Goal: Task Accomplishment & Management: Manage account settings

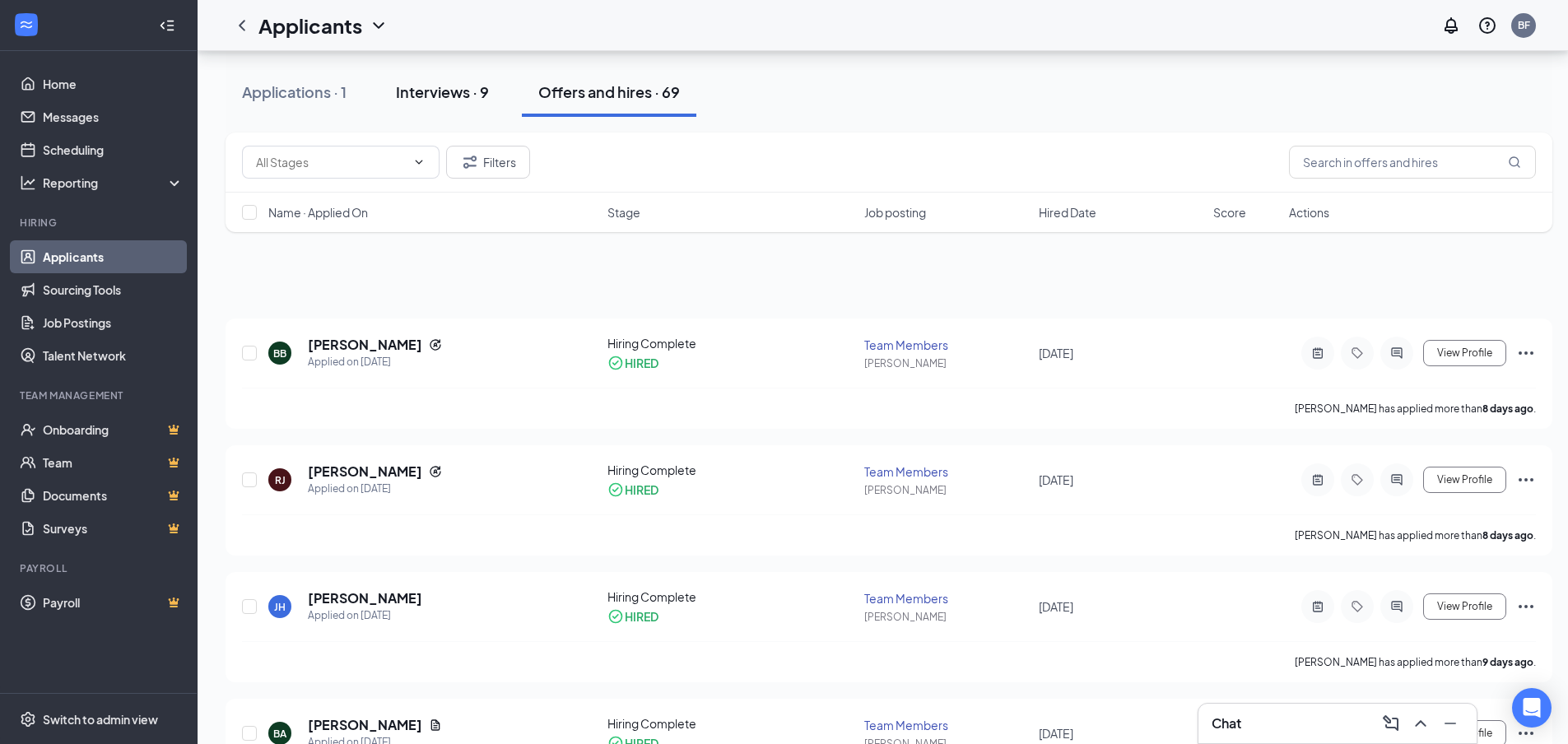
click at [460, 95] on div "Interviews · 9" at bounding box center [442, 92] width 93 height 21
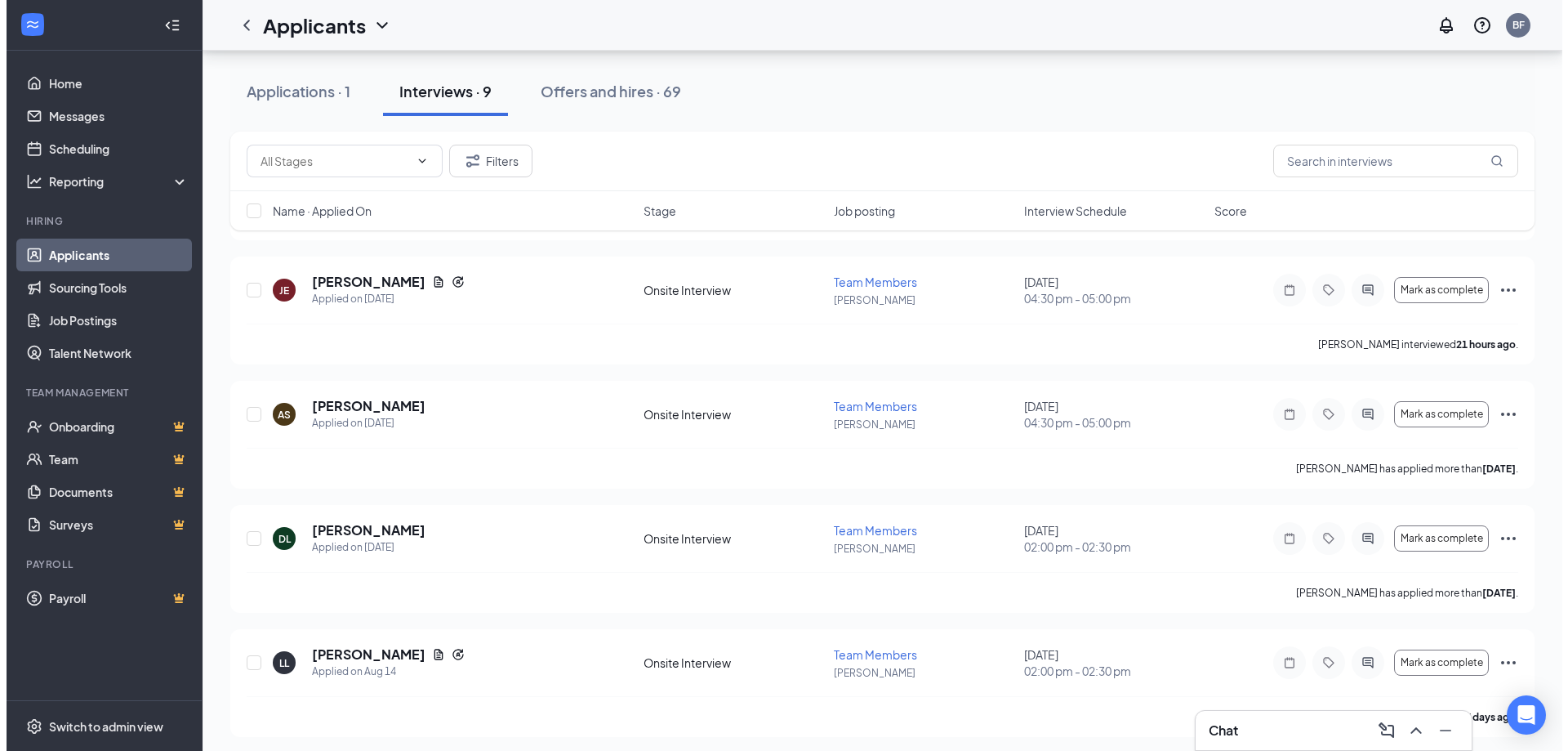
scroll to position [686, 0]
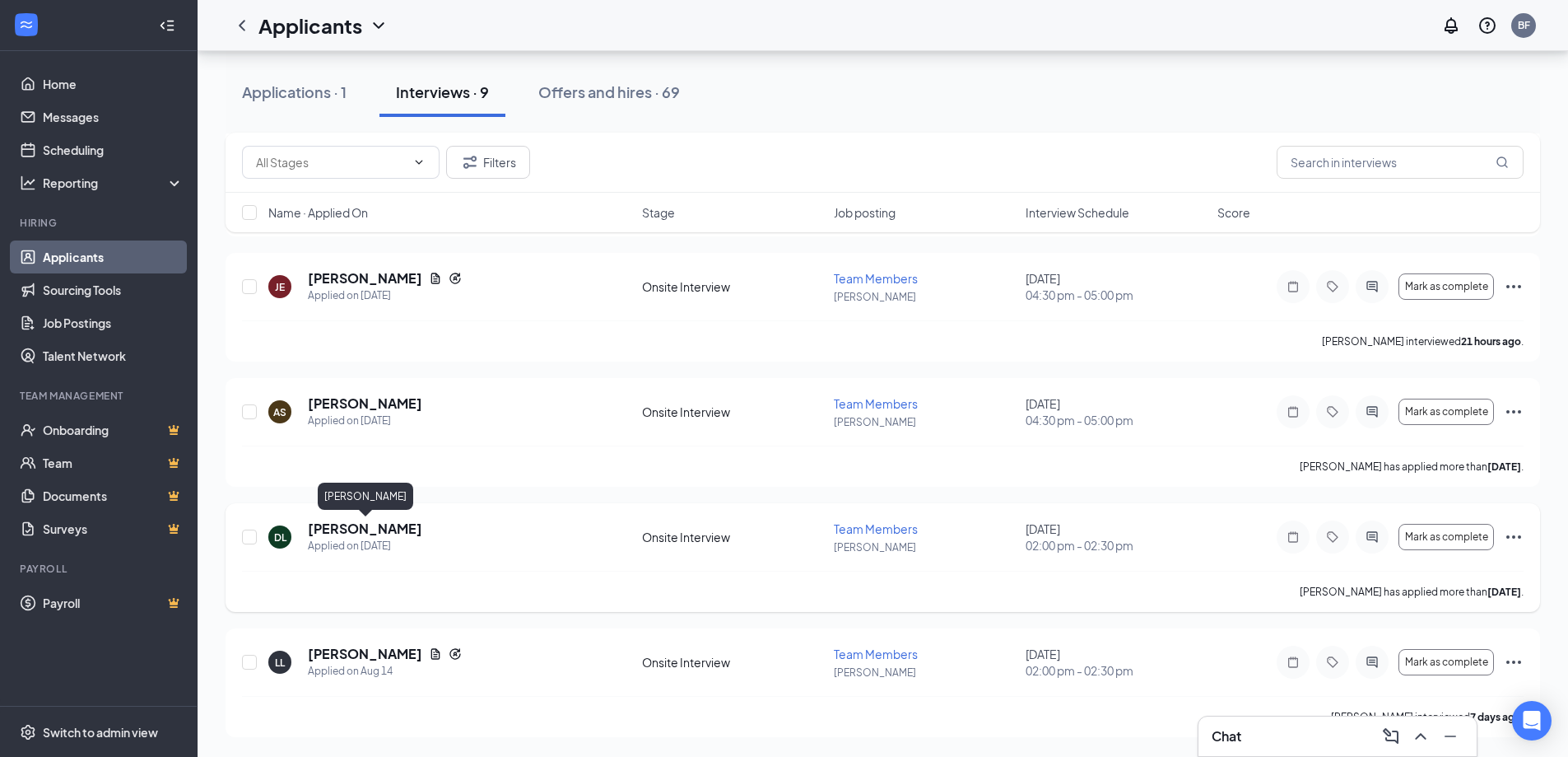
click at [376, 523] on h5 "[PERSON_NAME]" at bounding box center [365, 528] width 114 height 18
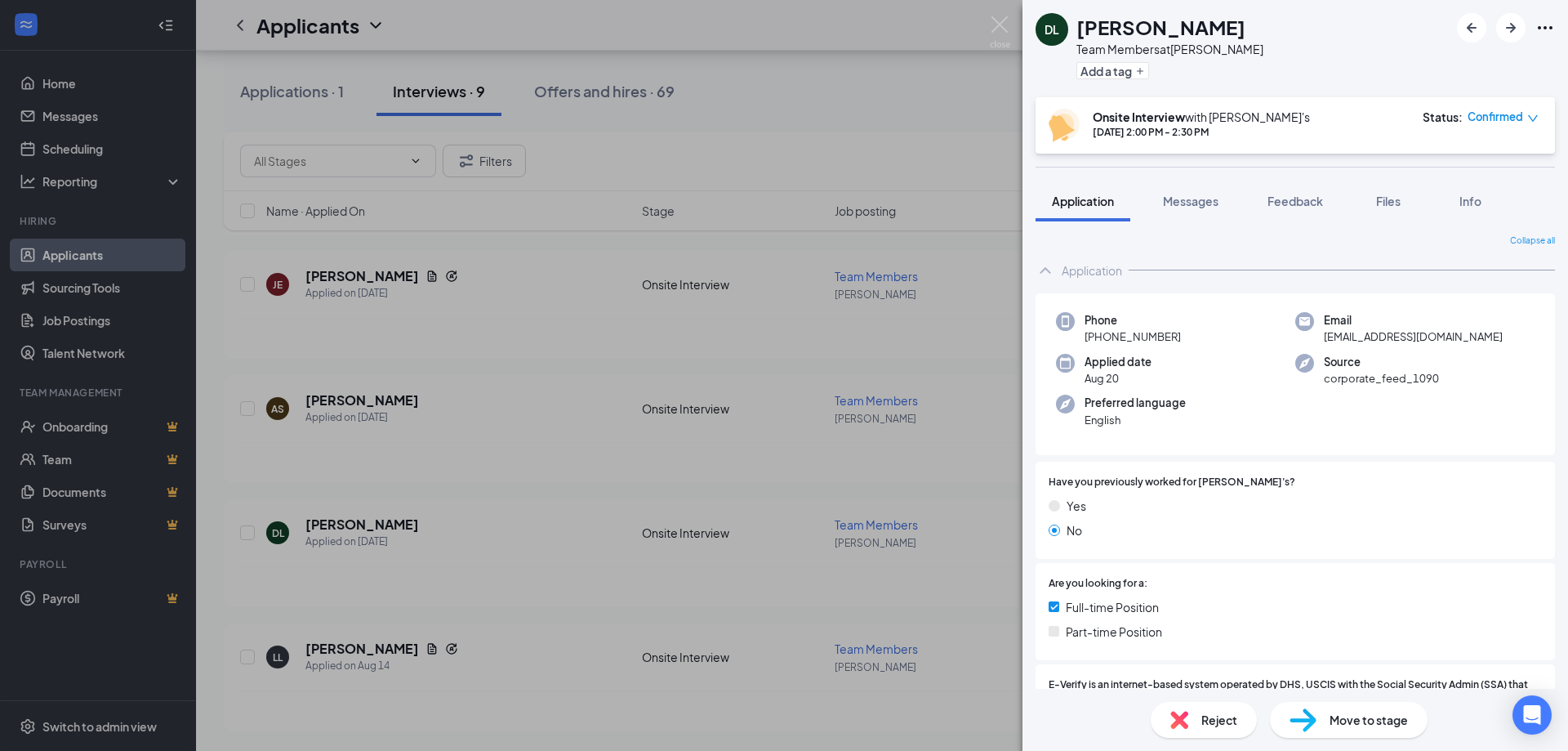
click at [990, 85] on div "DL [PERSON_NAME] Team Members at [PERSON_NAME] Add a tag Onsite Interview with …" at bounding box center [784, 375] width 1568 height 751
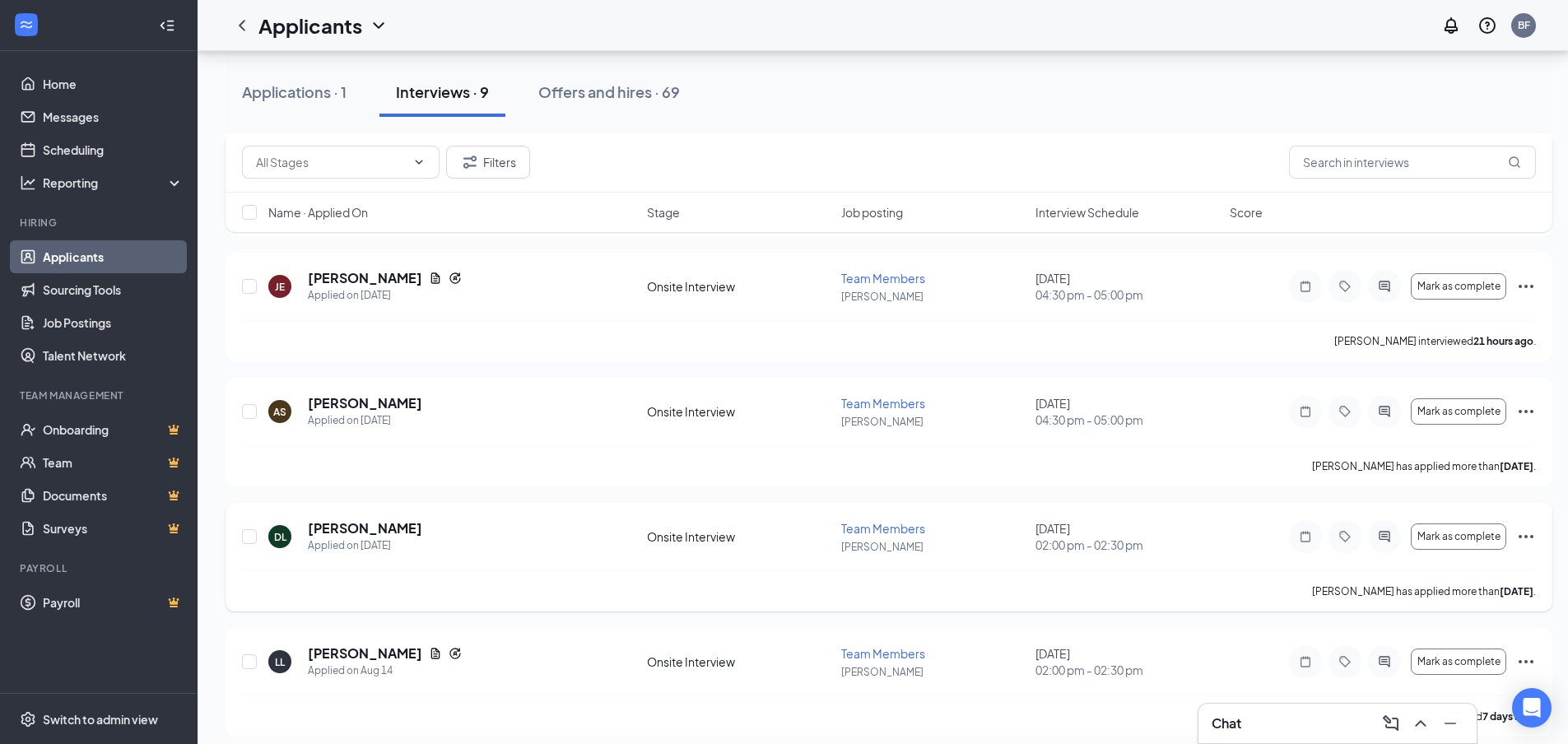
click at [1517, 533] on icon "Ellipses" at bounding box center [1526, 537] width 20 height 20
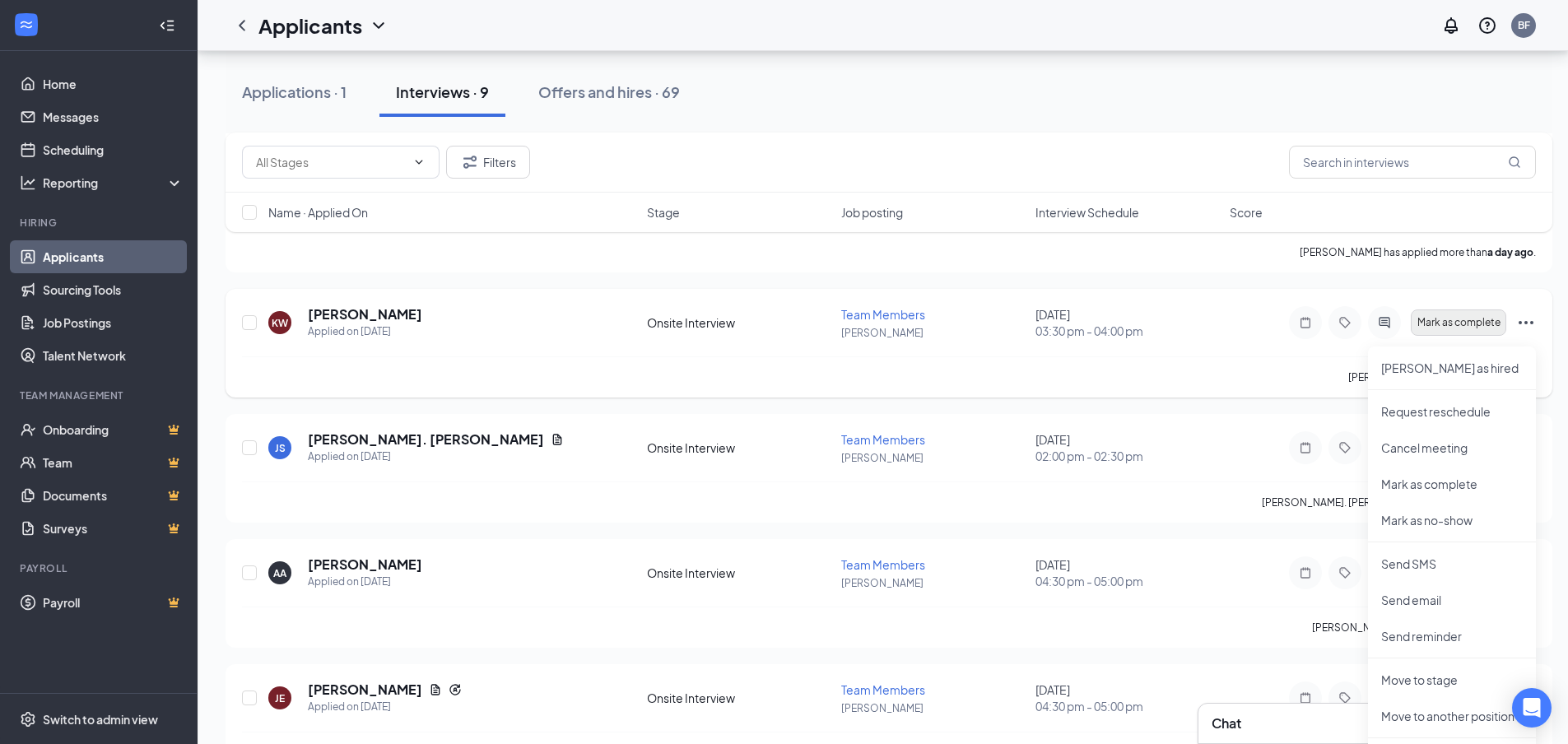
scroll to position [362, 0]
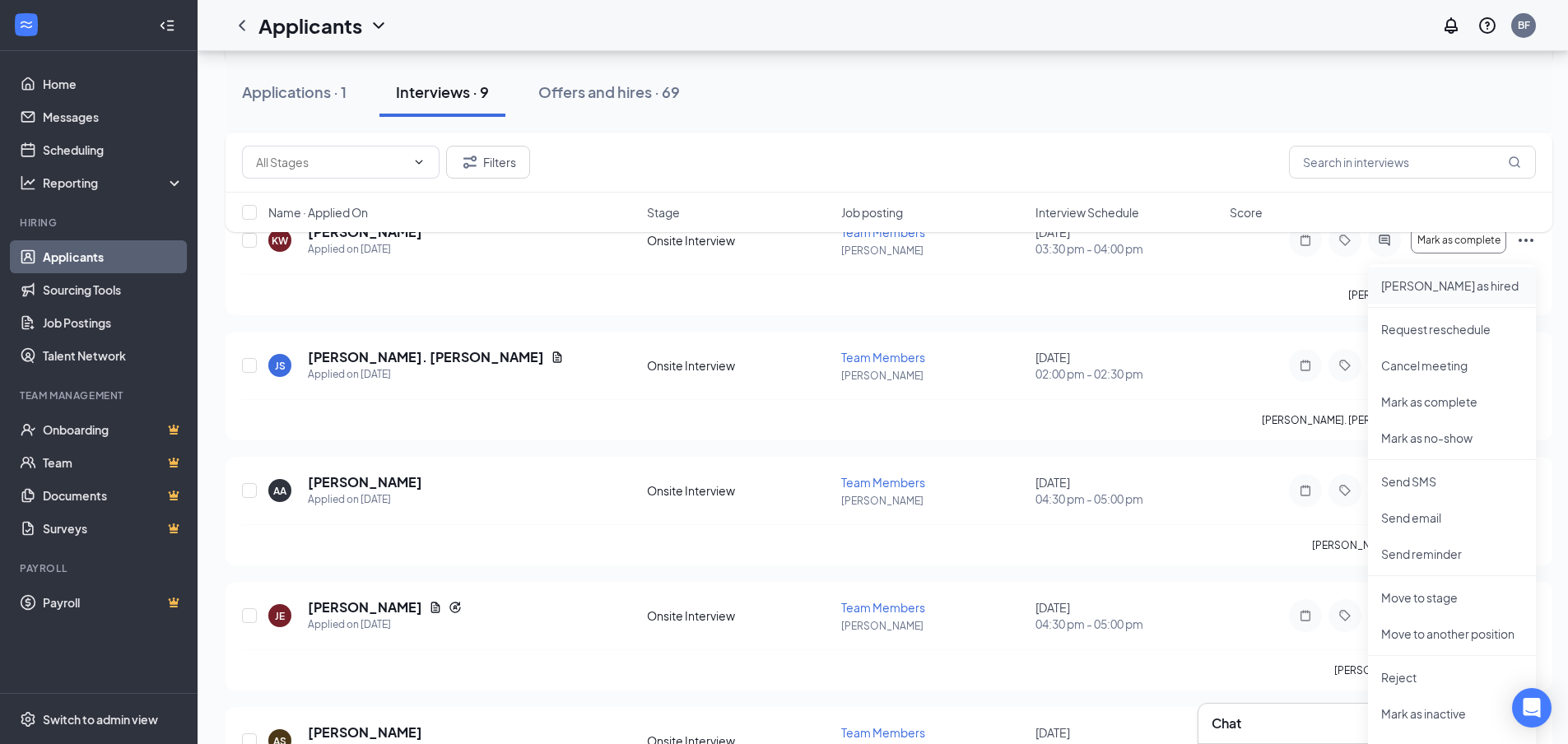
click at [1436, 292] on p "[PERSON_NAME] as hired" at bounding box center [1452, 285] width 141 height 17
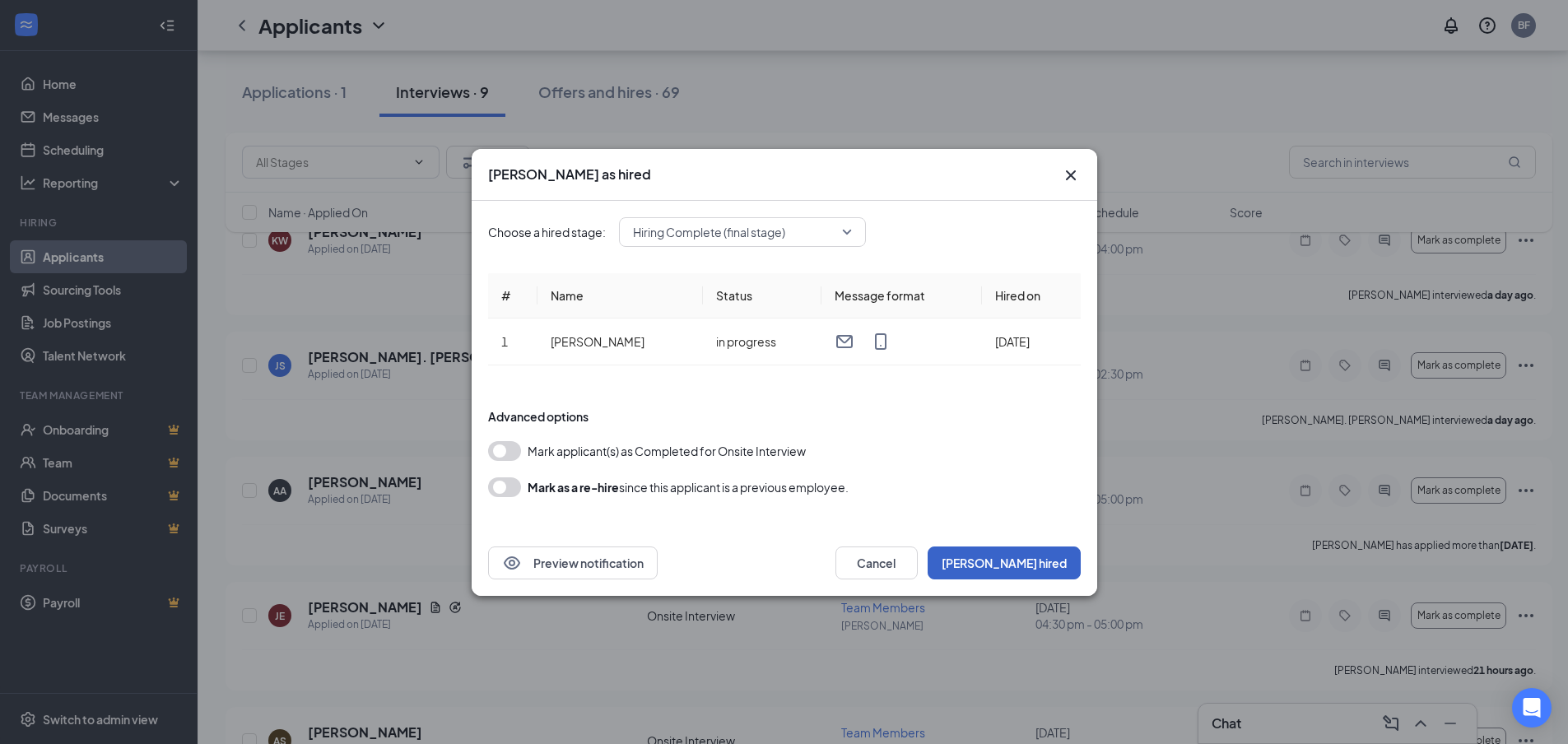
click at [1023, 570] on button "[PERSON_NAME] hired" at bounding box center [1004, 563] width 153 height 33
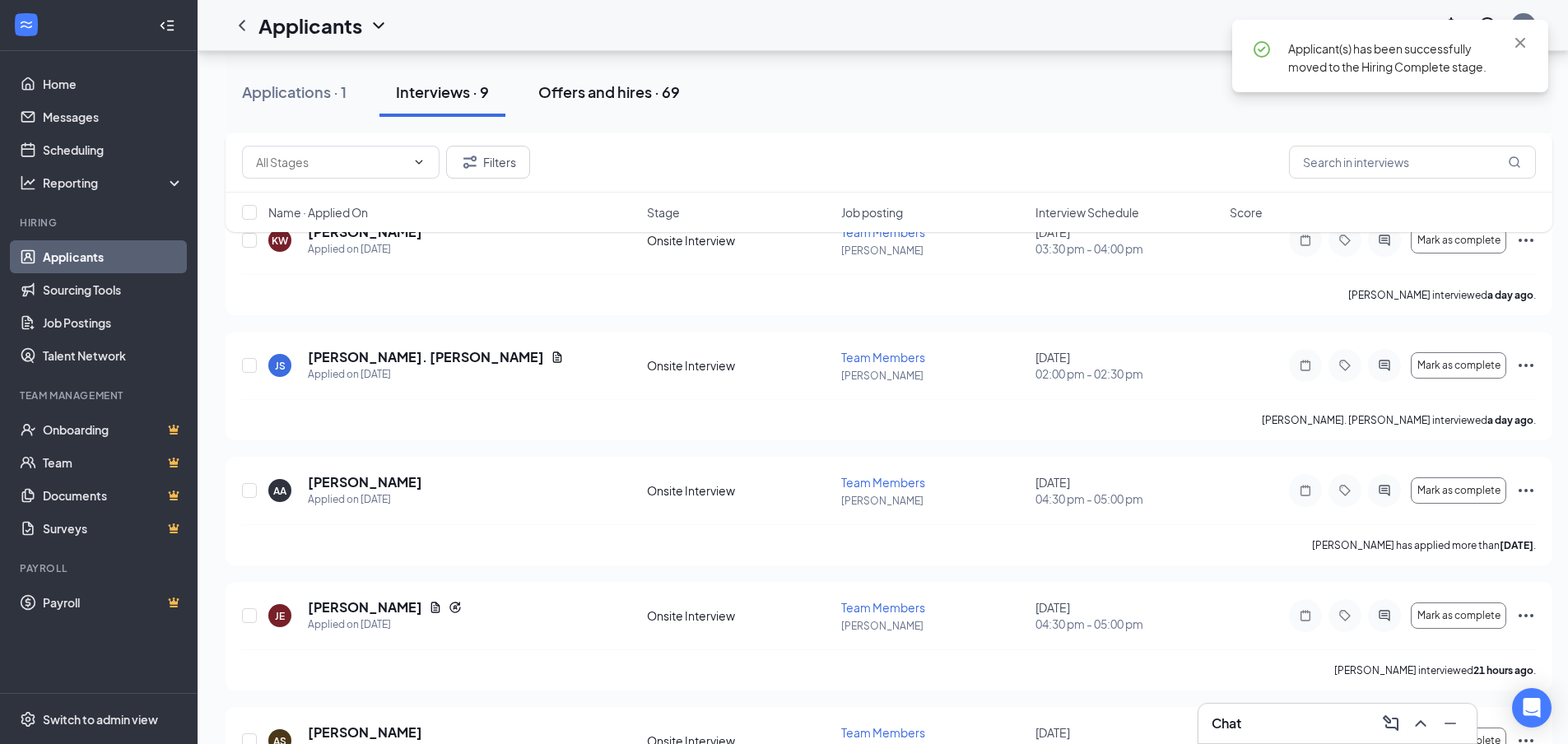
click at [567, 89] on div "Offers and hires · 69" at bounding box center [609, 92] width 141 height 21
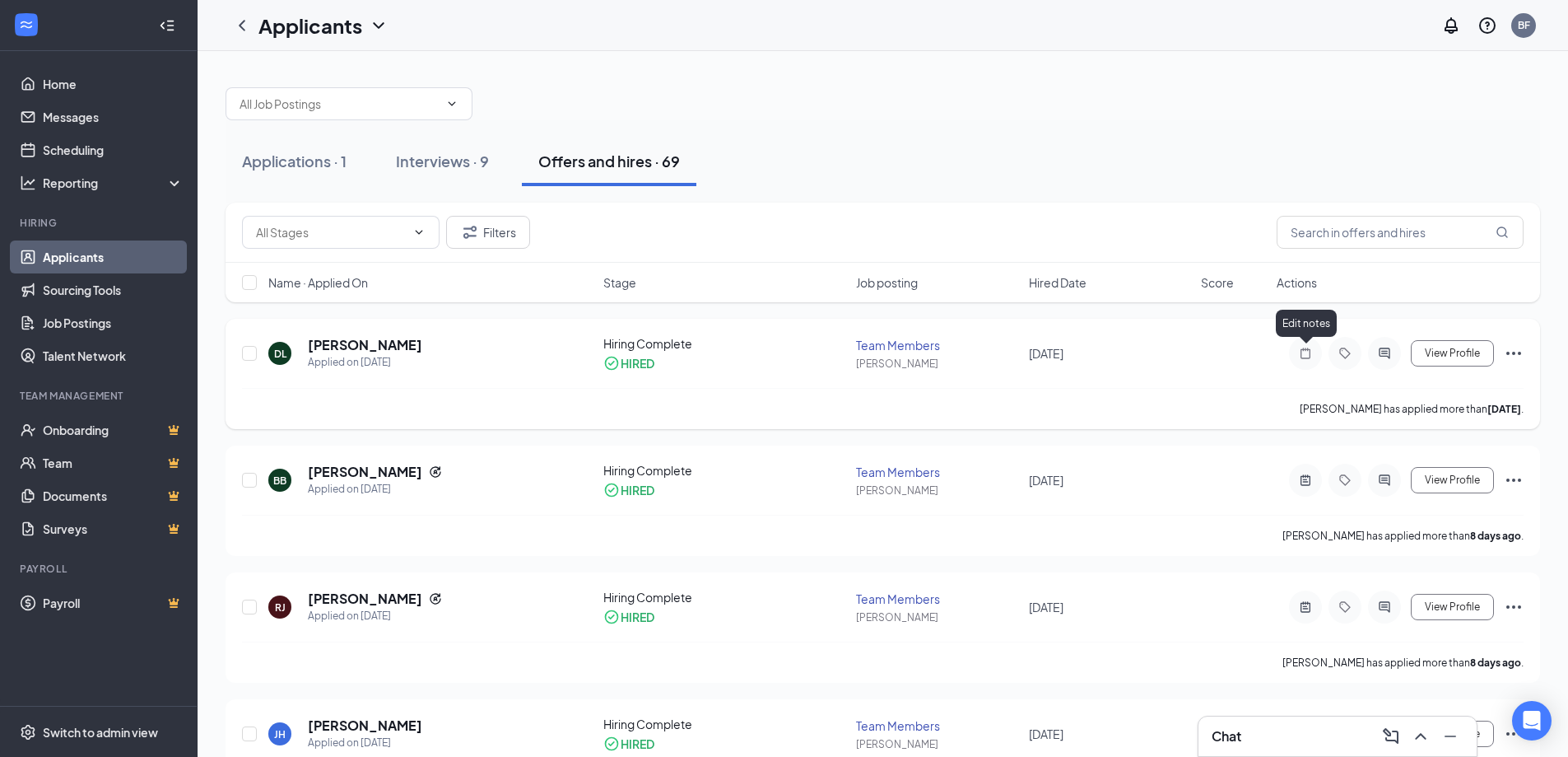
click at [1302, 356] on icon "Note" at bounding box center [1306, 352] width 10 height 11
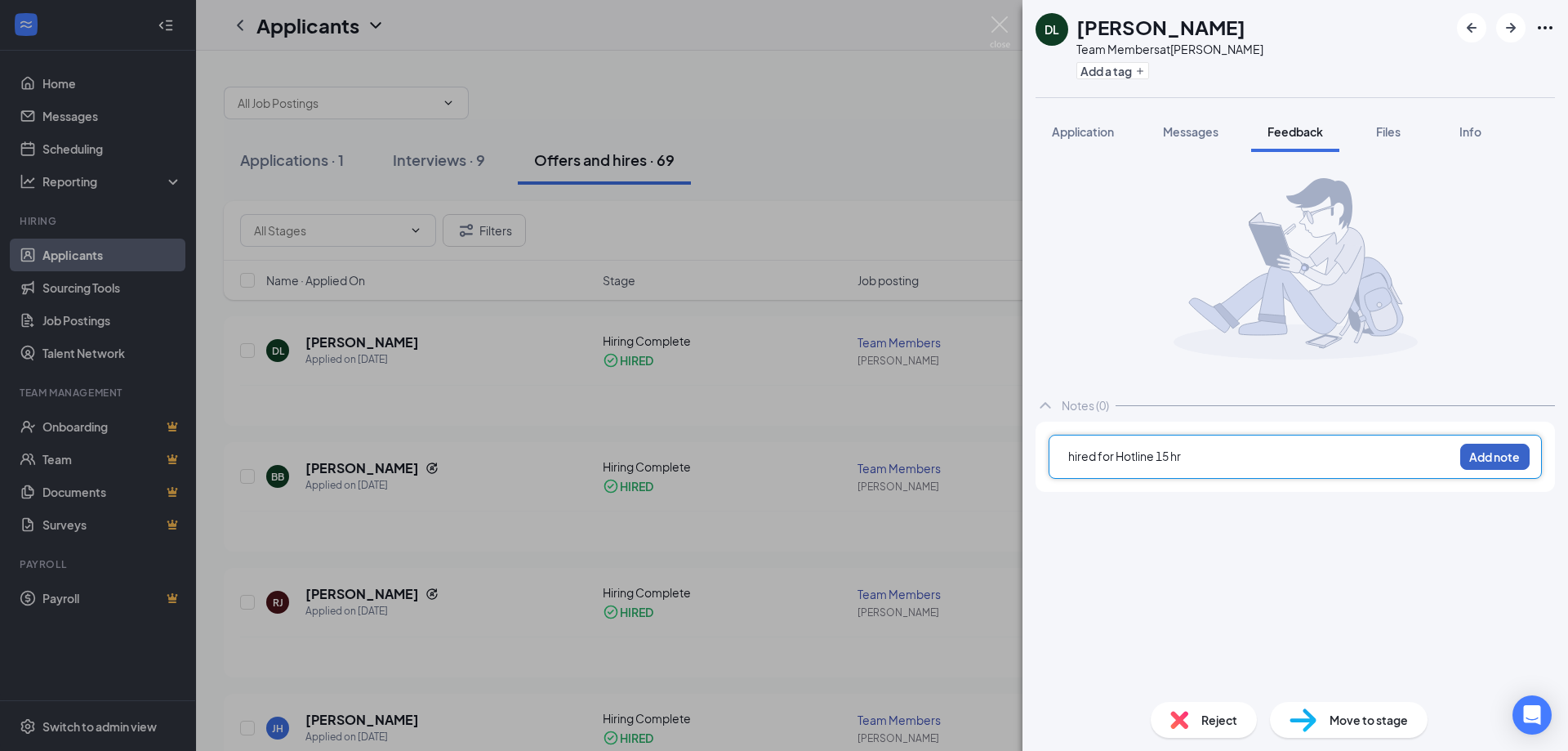
click at [1484, 451] on button "Add note" at bounding box center [1495, 456] width 69 height 26
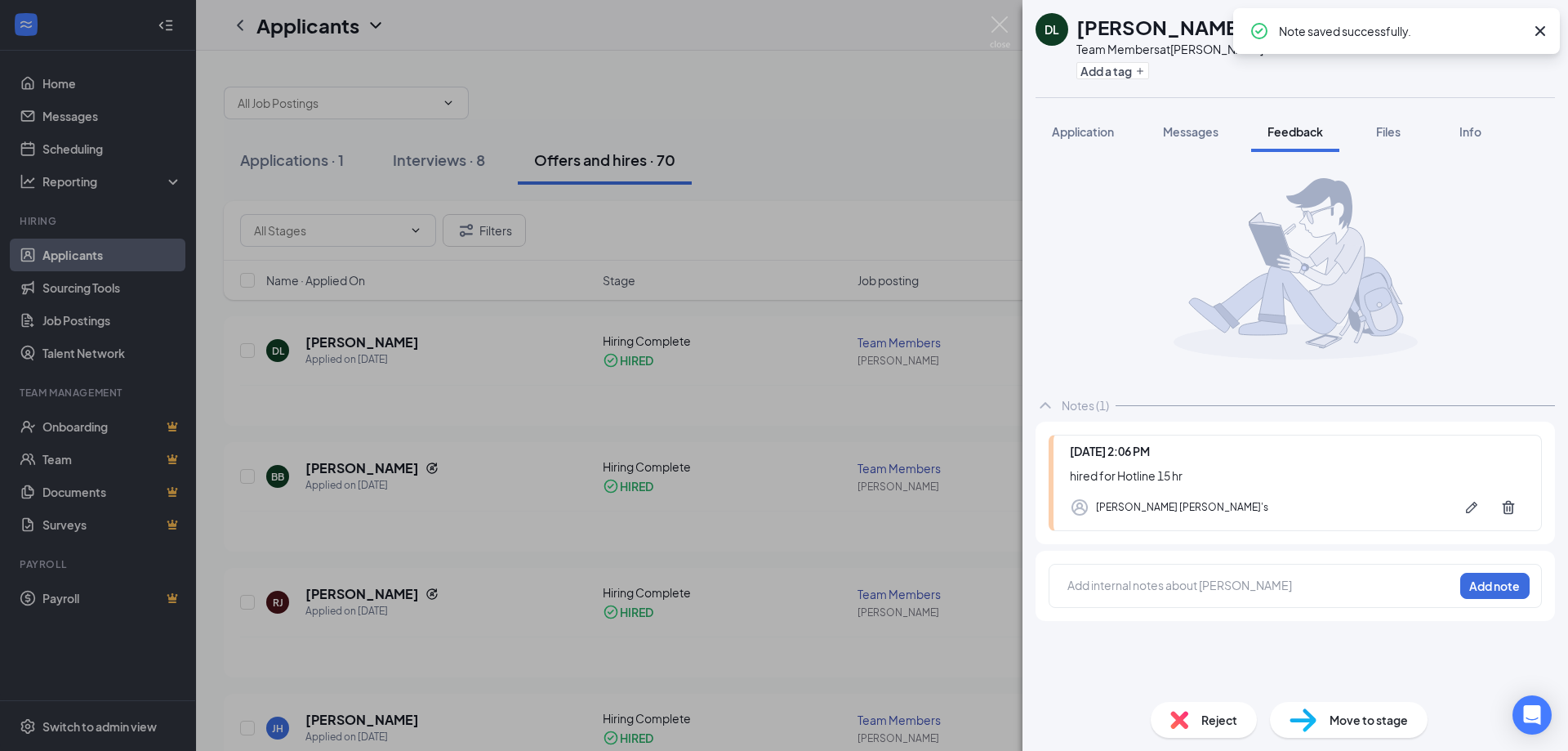
click at [850, 149] on div "DL [PERSON_NAME] Team Members at [PERSON_NAME] Add a tag Application Messages F…" at bounding box center [784, 375] width 1568 height 751
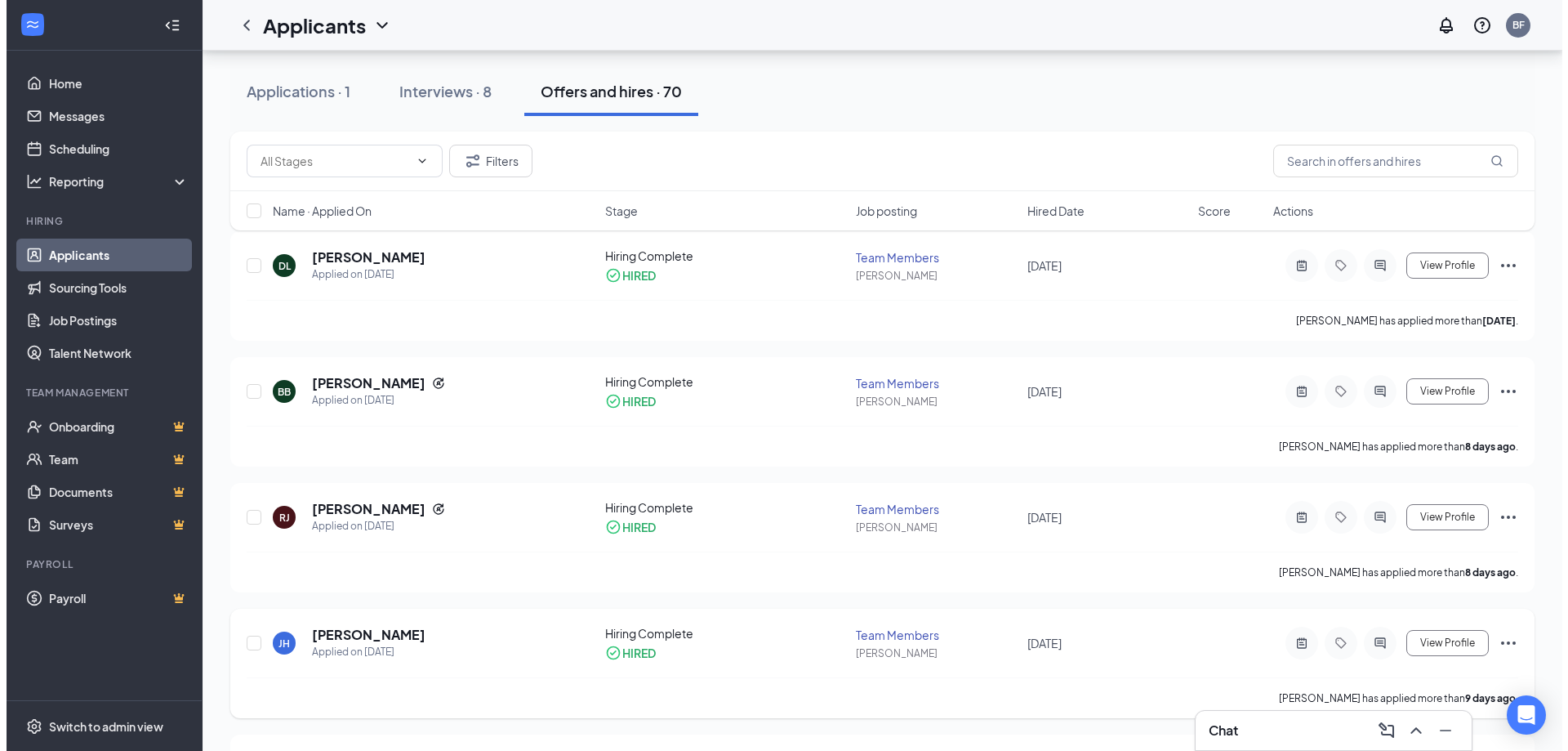
scroll to position [245, 0]
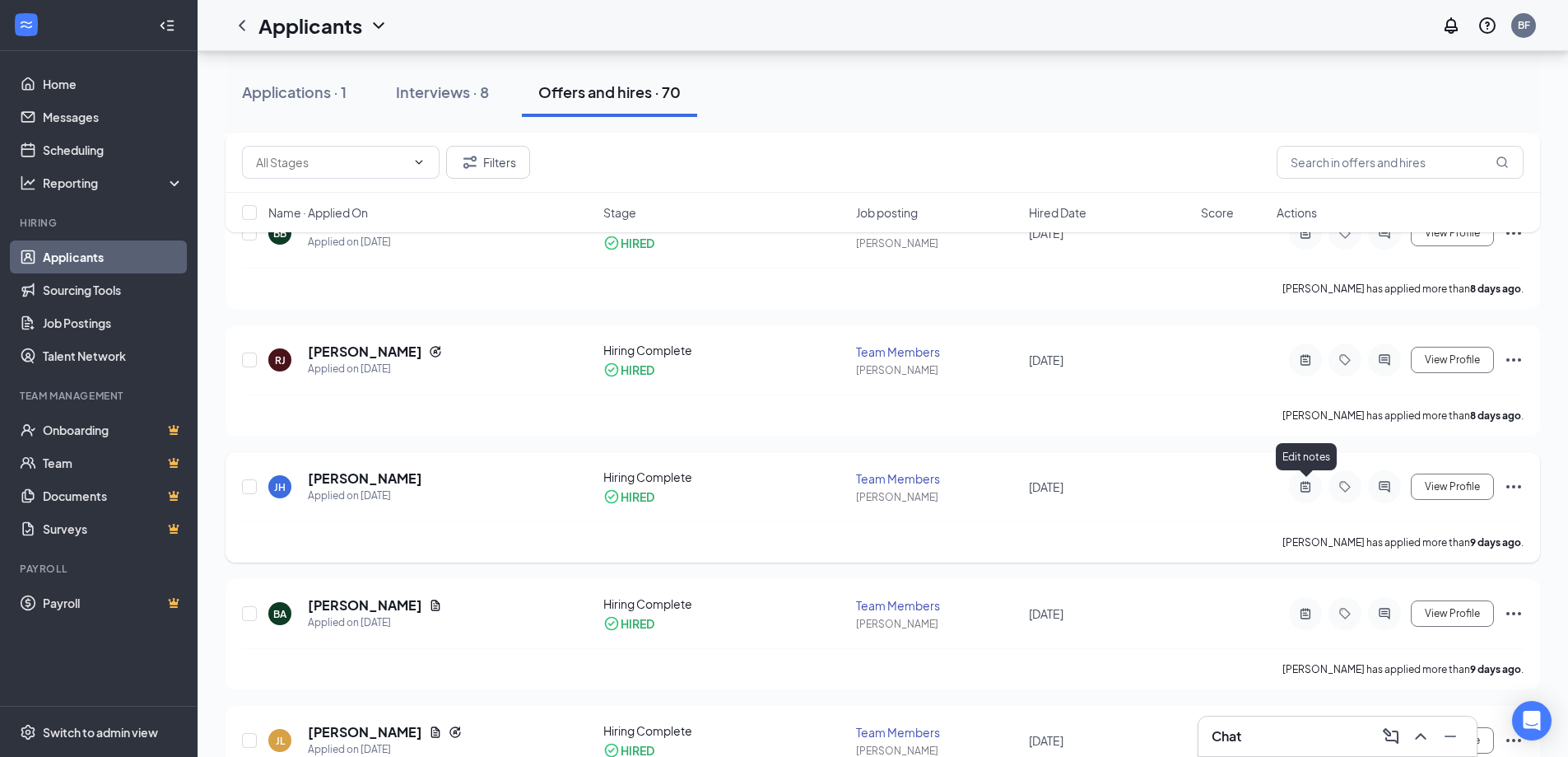
click at [1302, 491] on icon "ActiveNote" at bounding box center [1306, 486] width 20 height 13
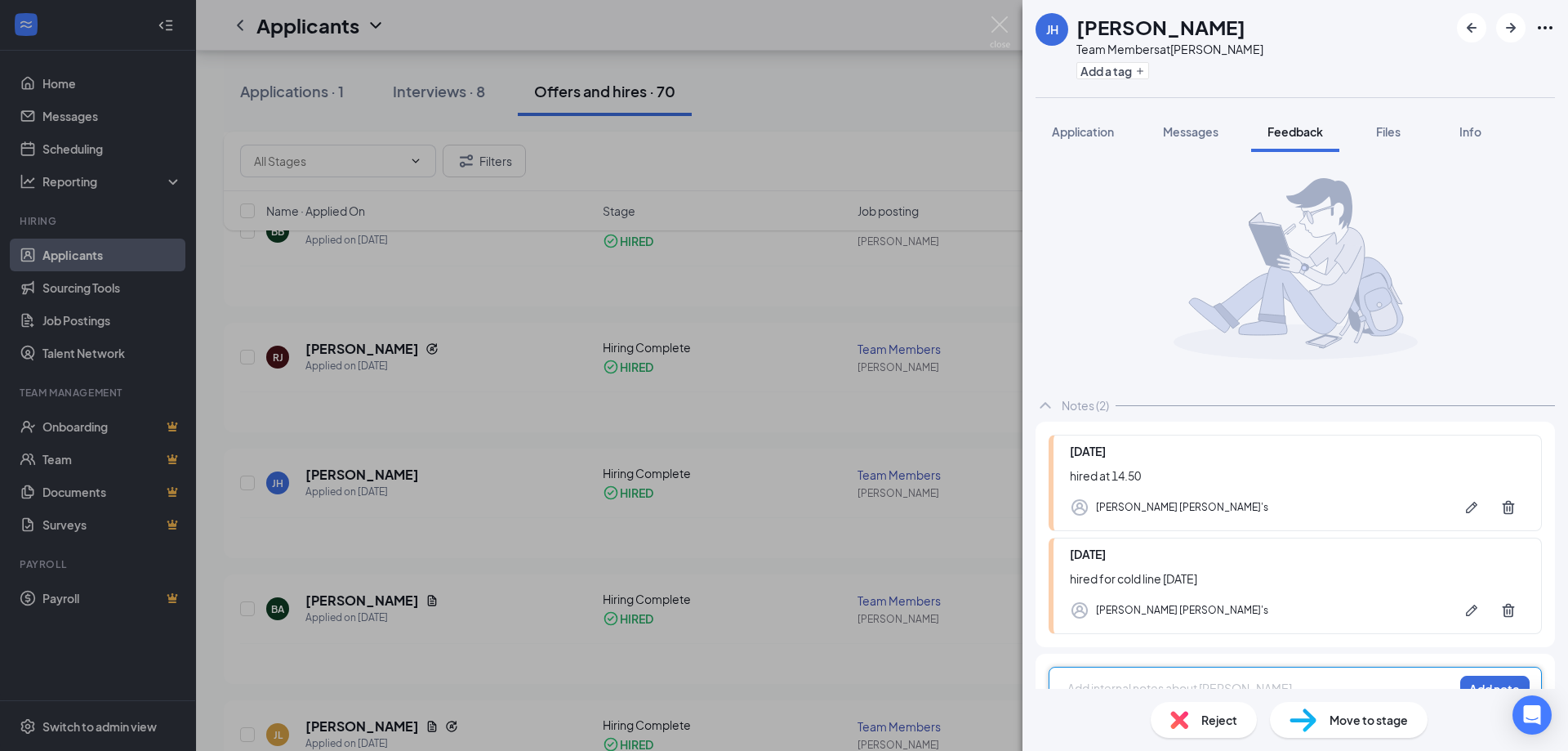
click at [944, 67] on div "[PERSON_NAME] Team Members at [PERSON_NAME] Add a tag Application Messages Feed…" at bounding box center [784, 375] width 1568 height 751
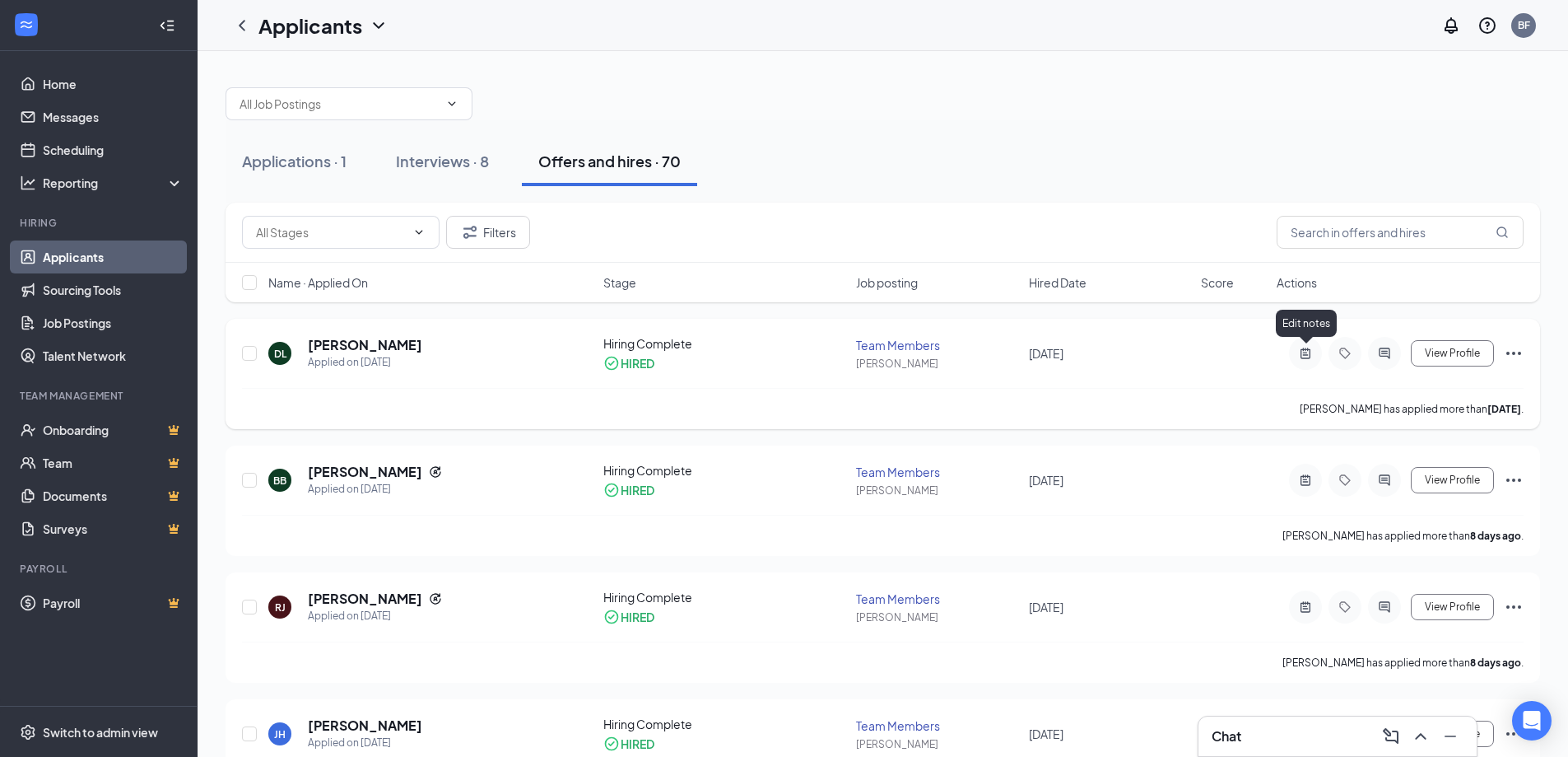
click at [1305, 356] on icon "ActiveNote" at bounding box center [1306, 352] width 20 height 13
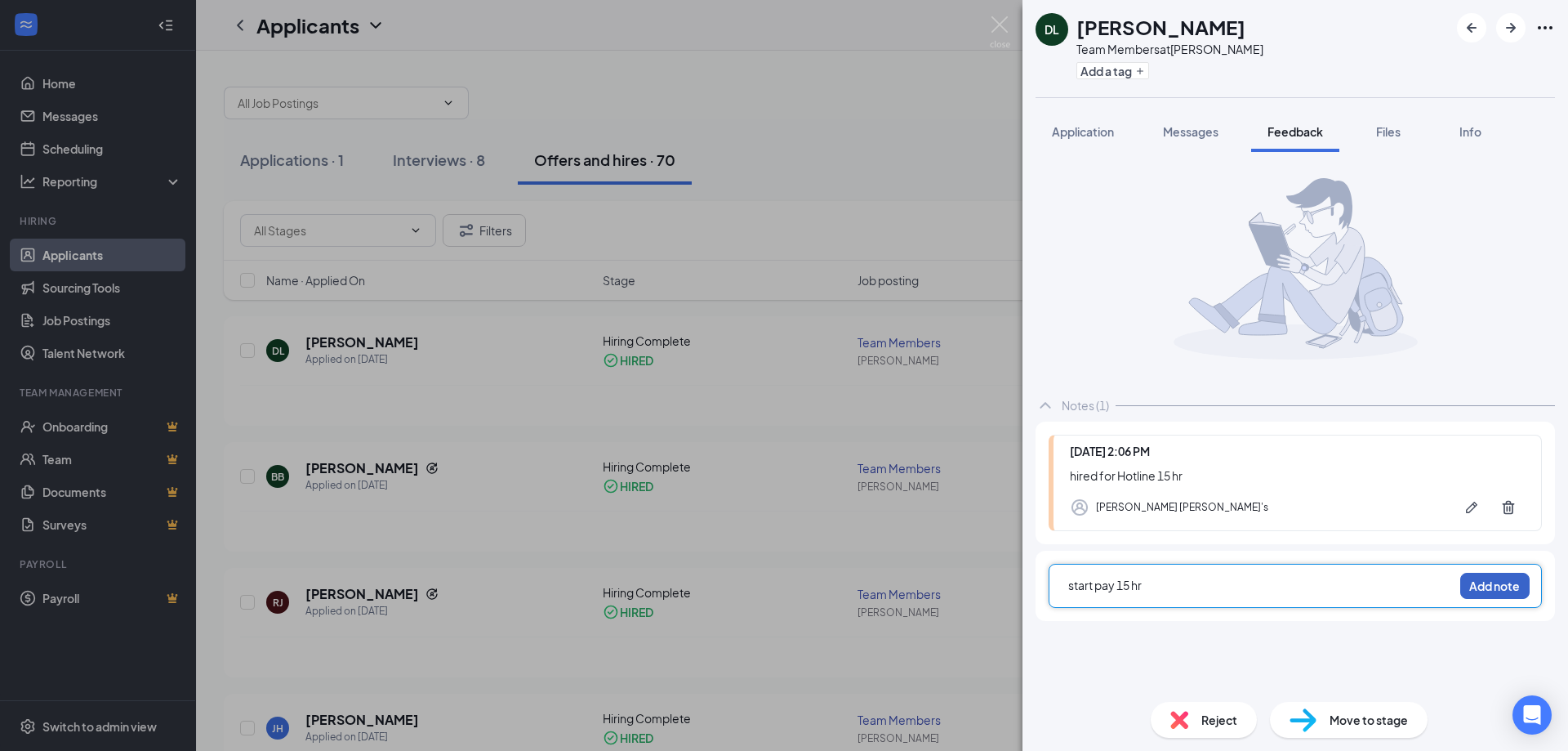
click at [1499, 590] on button "Add note" at bounding box center [1495, 585] width 69 height 26
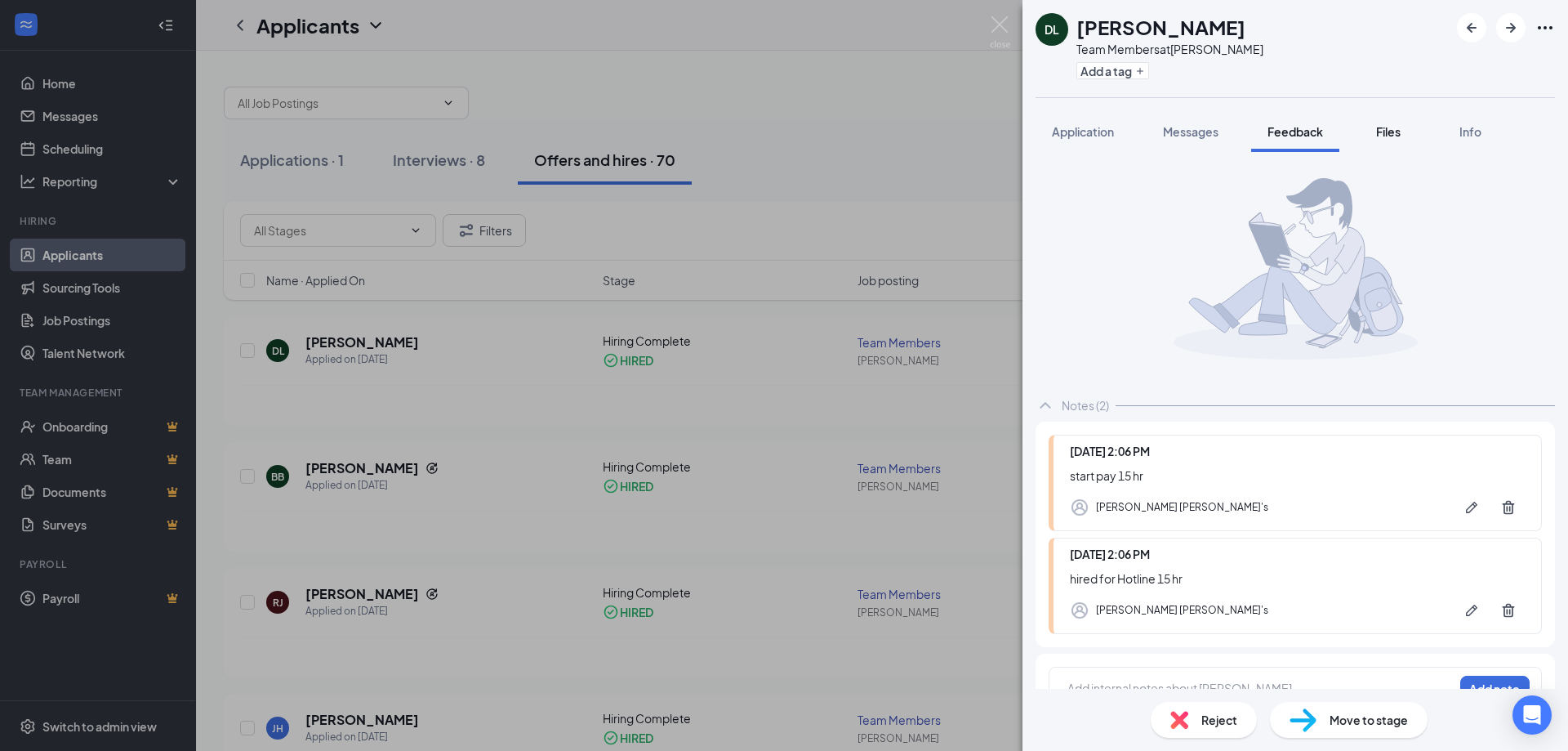
click at [1398, 135] on span "Files" at bounding box center [1388, 131] width 25 height 15
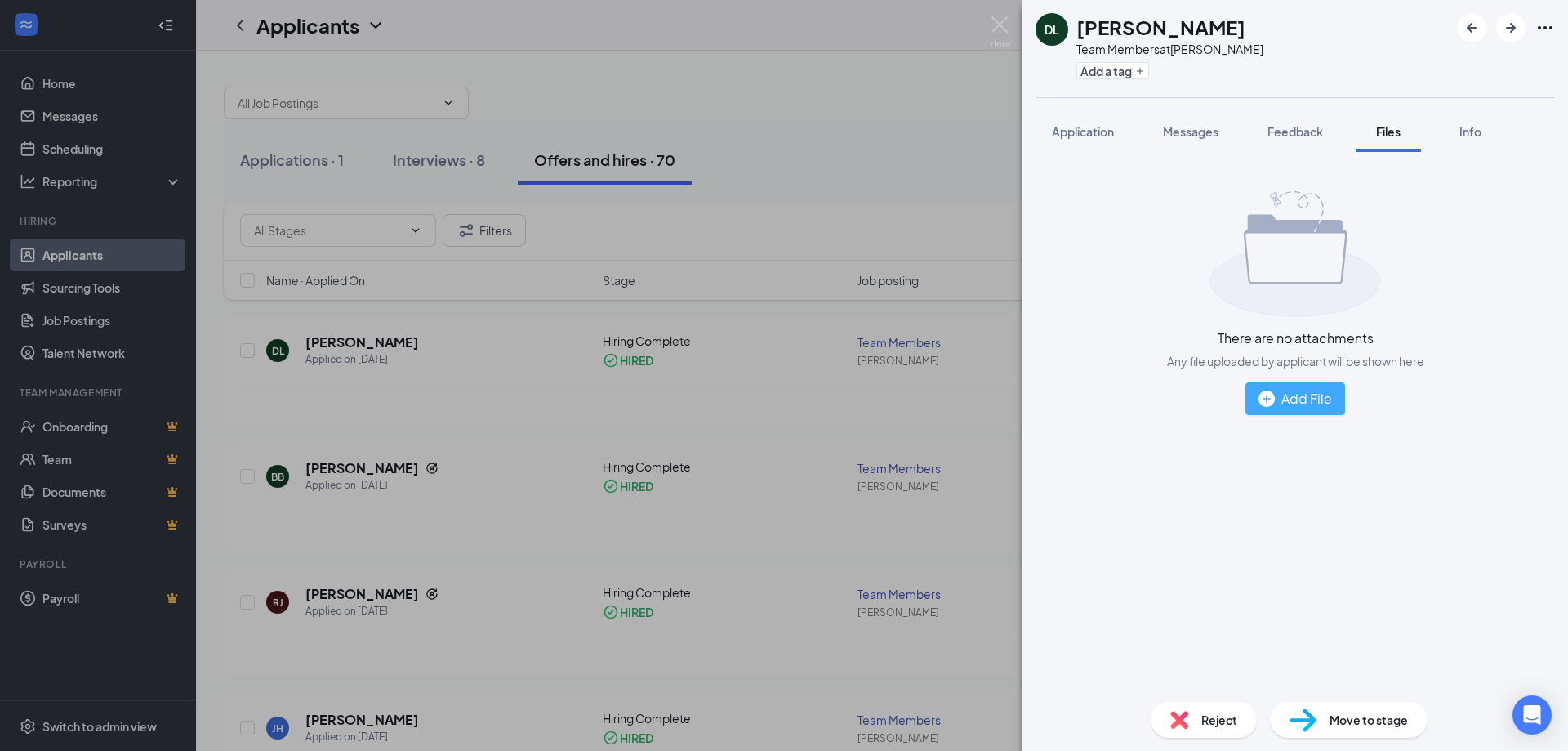
click at [1295, 397] on div "Add File" at bounding box center [1296, 398] width 73 height 21
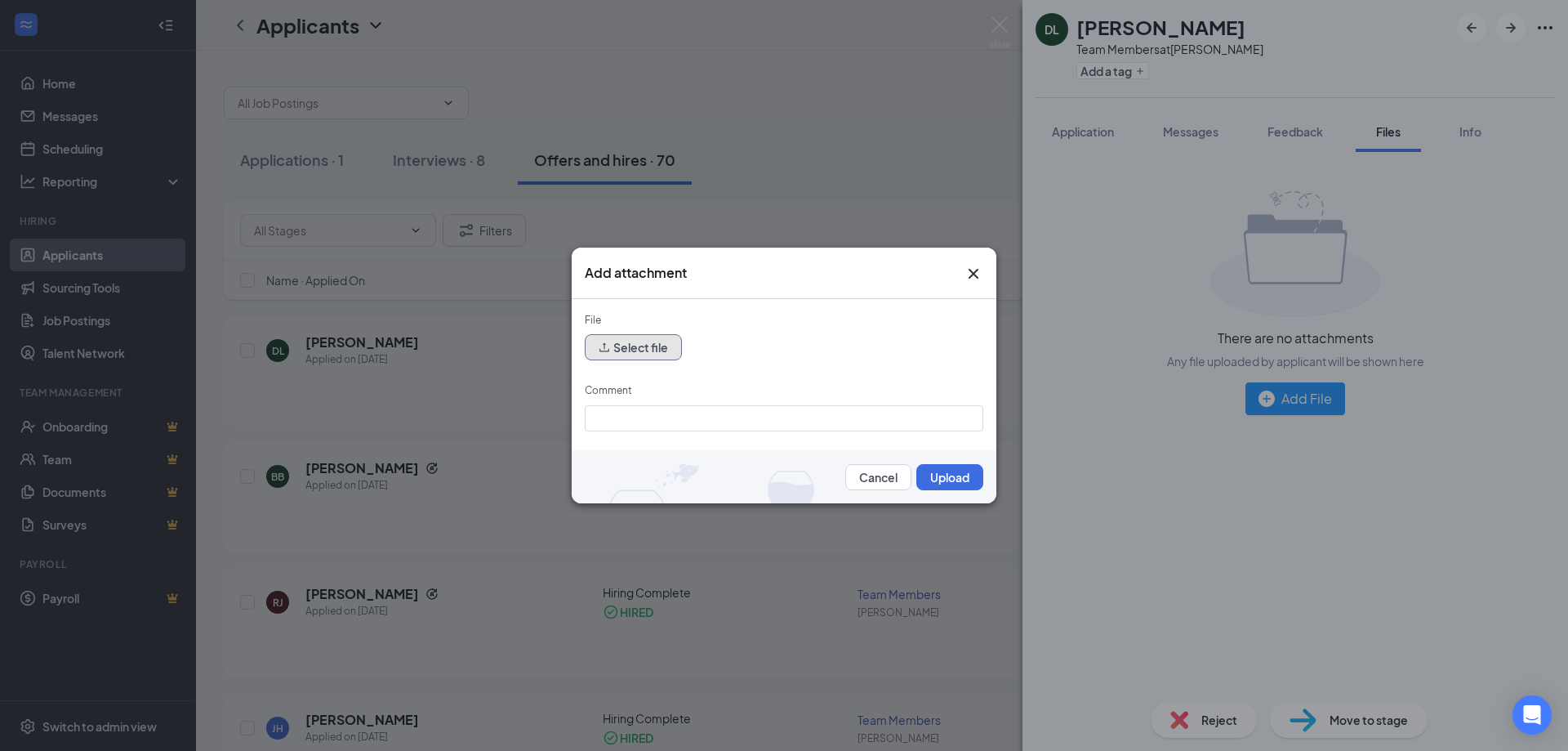
click at [651, 343] on button "Select file" at bounding box center [634, 347] width 98 height 26
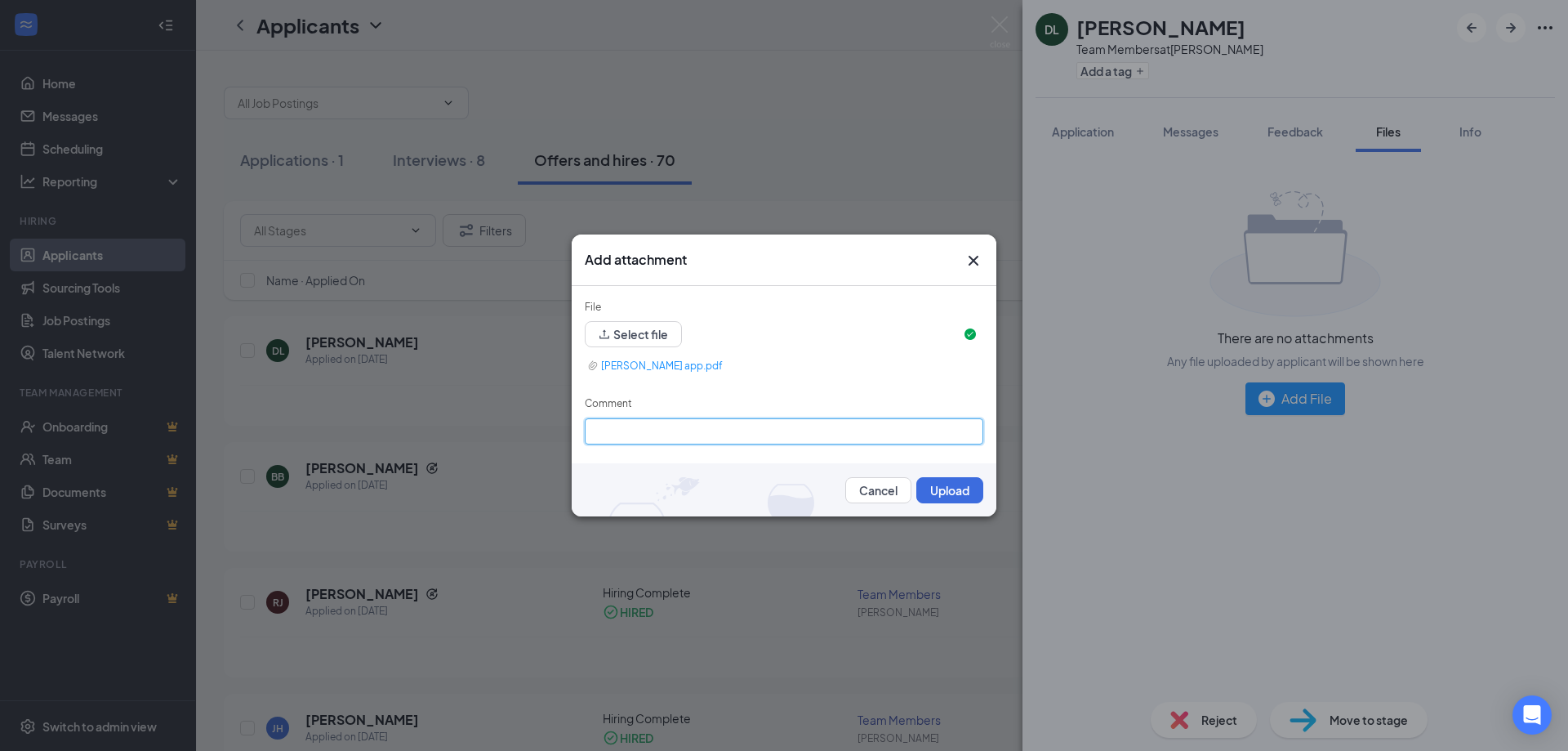
click at [649, 418] on input "Comment" at bounding box center [784, 431] width 399 height 26
click at [720, 432] on input "app" at bounding box center [784, 431] width 399 height 26
type input "application"
click at [941, 488] on button "Upload" at bounding box center [950, 489] width 67 height 26
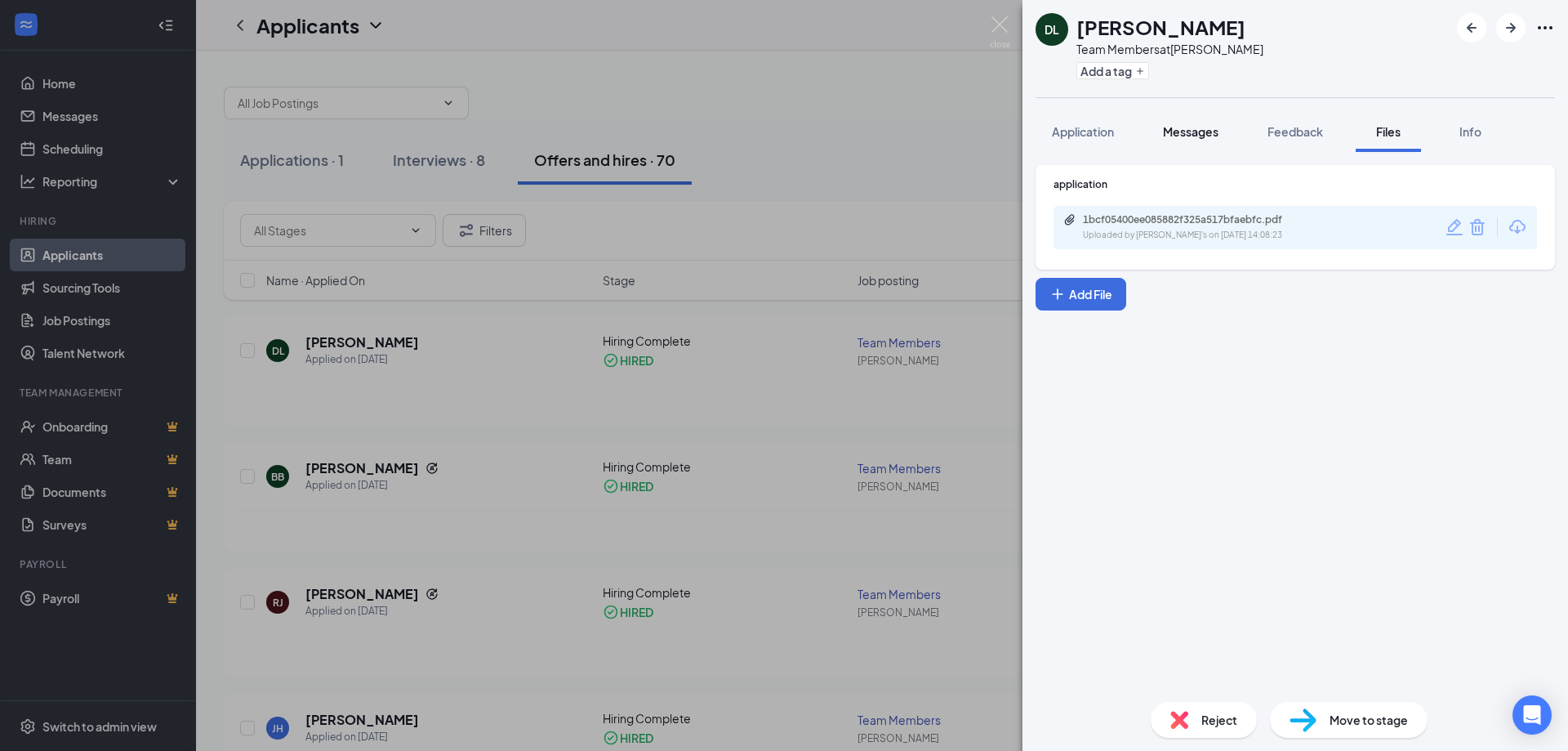
click at [1217, 121] on button "Messages" at bounding box center [1190, 131] width 88 height 40
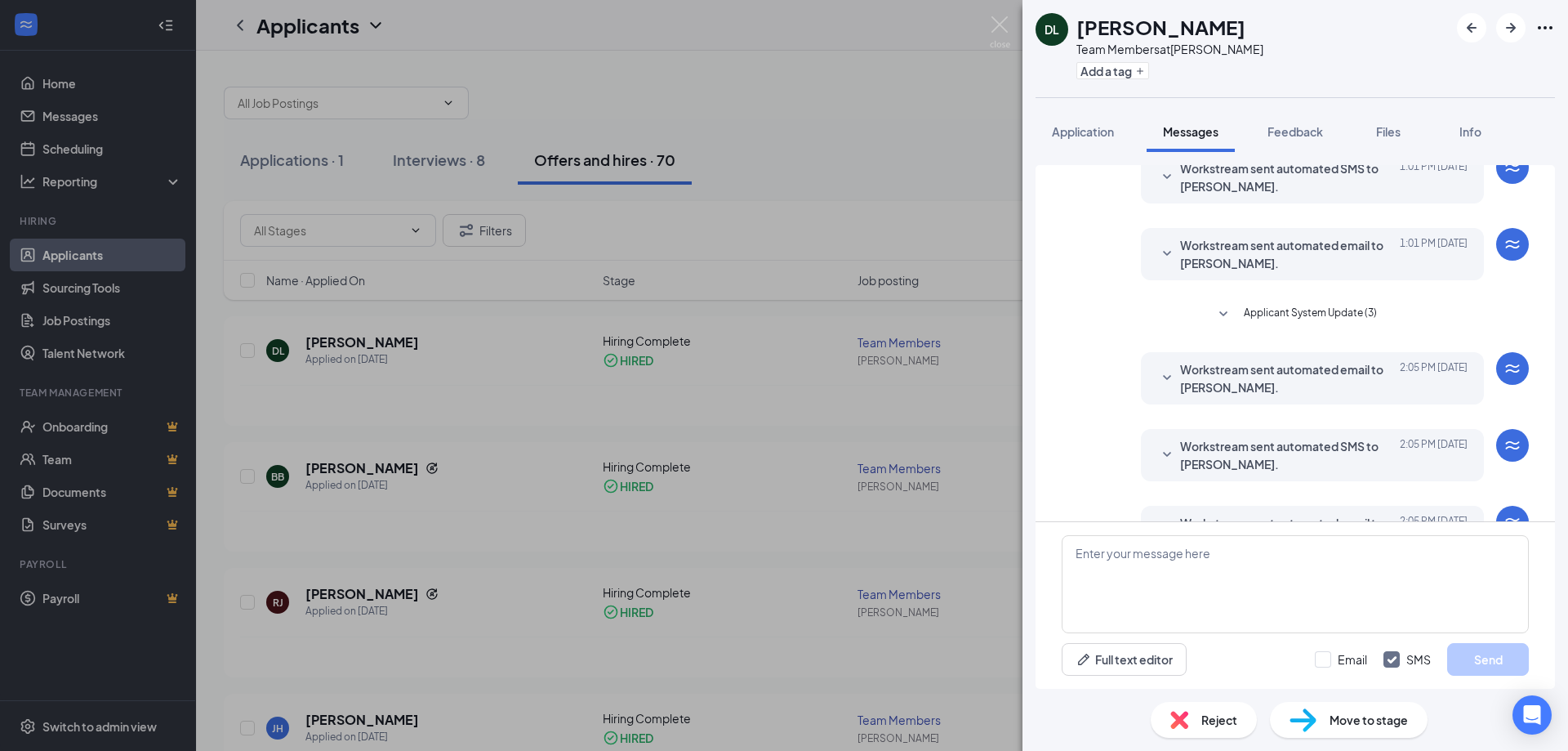
scroll to position [199, 0]
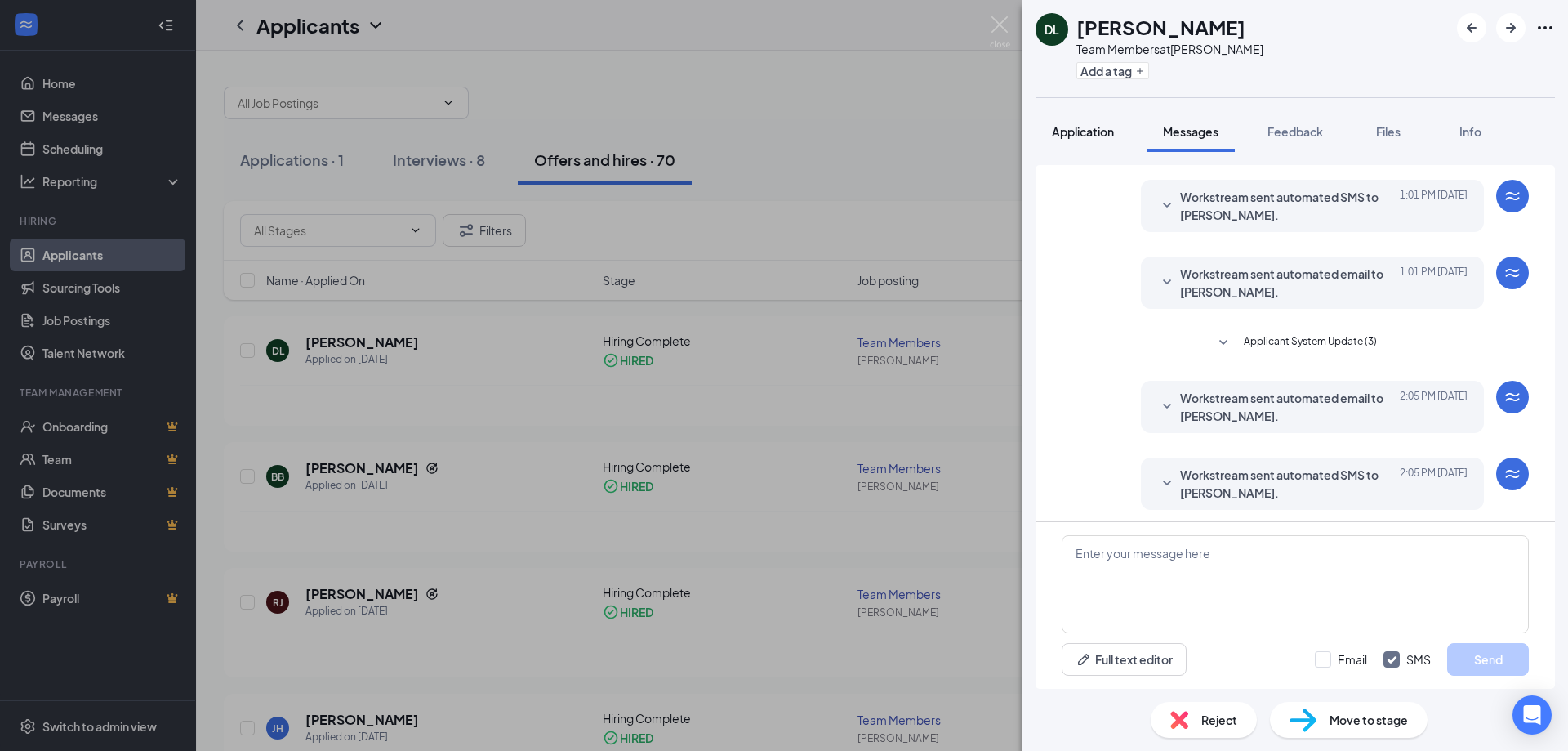
click at [1093, 145] on button "Application" at bounding box center [1083, 131] width 95 height 40
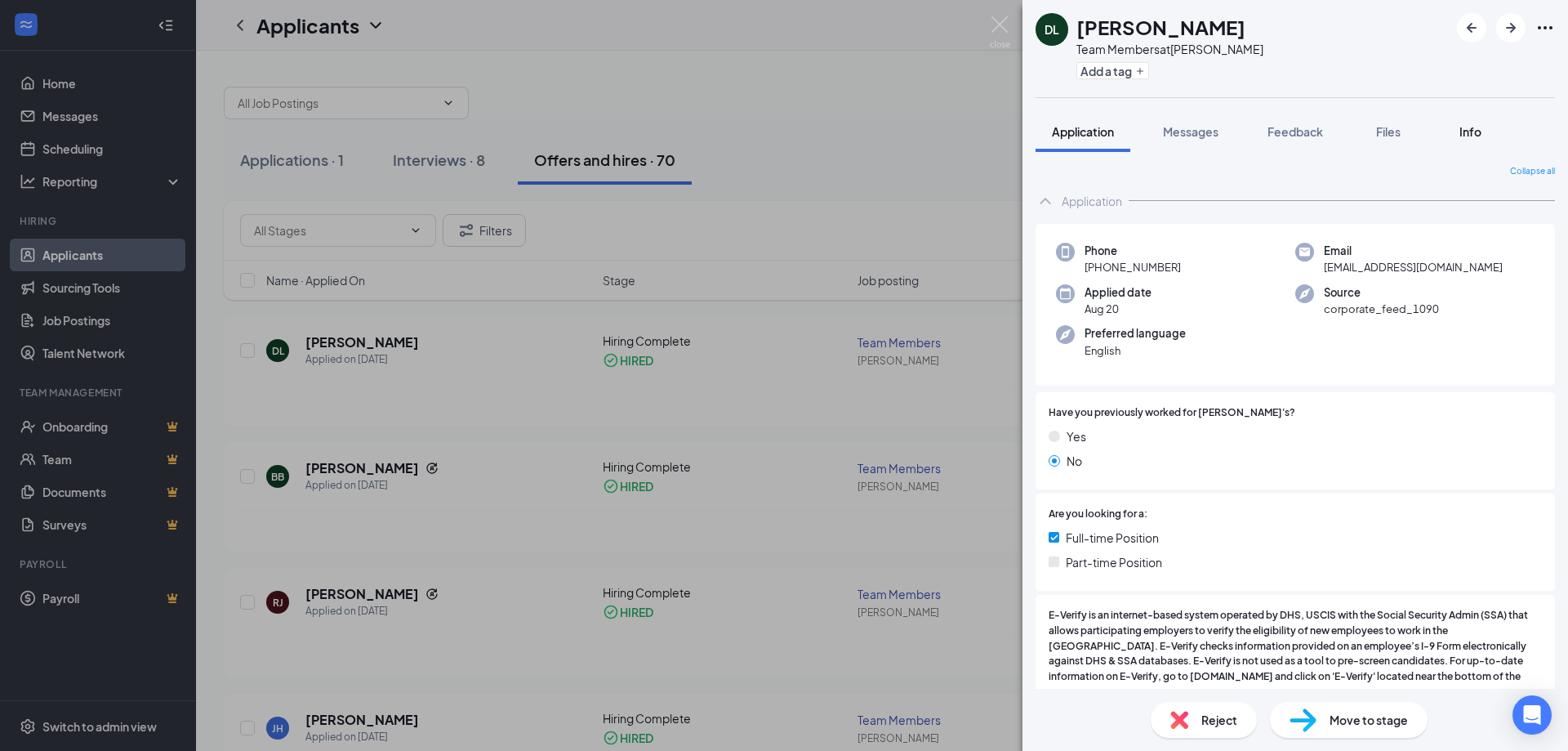
click at [1459, 134] on div "Info" at bounding box center [1469, 131] width 33 height 17
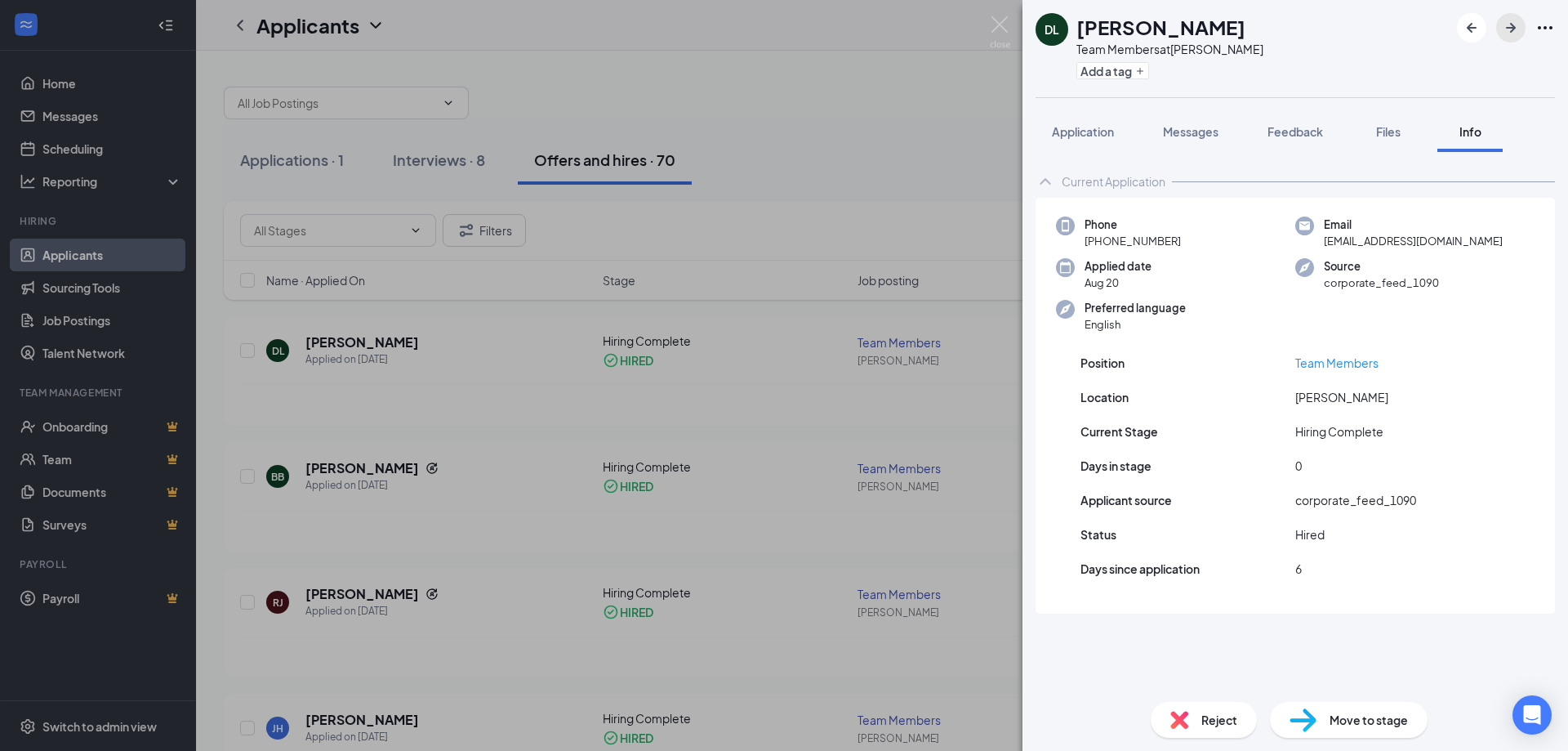
click at [1517, 27] on icon "ArrowRight" at bounding box center [1511, 28] width 20 height 20
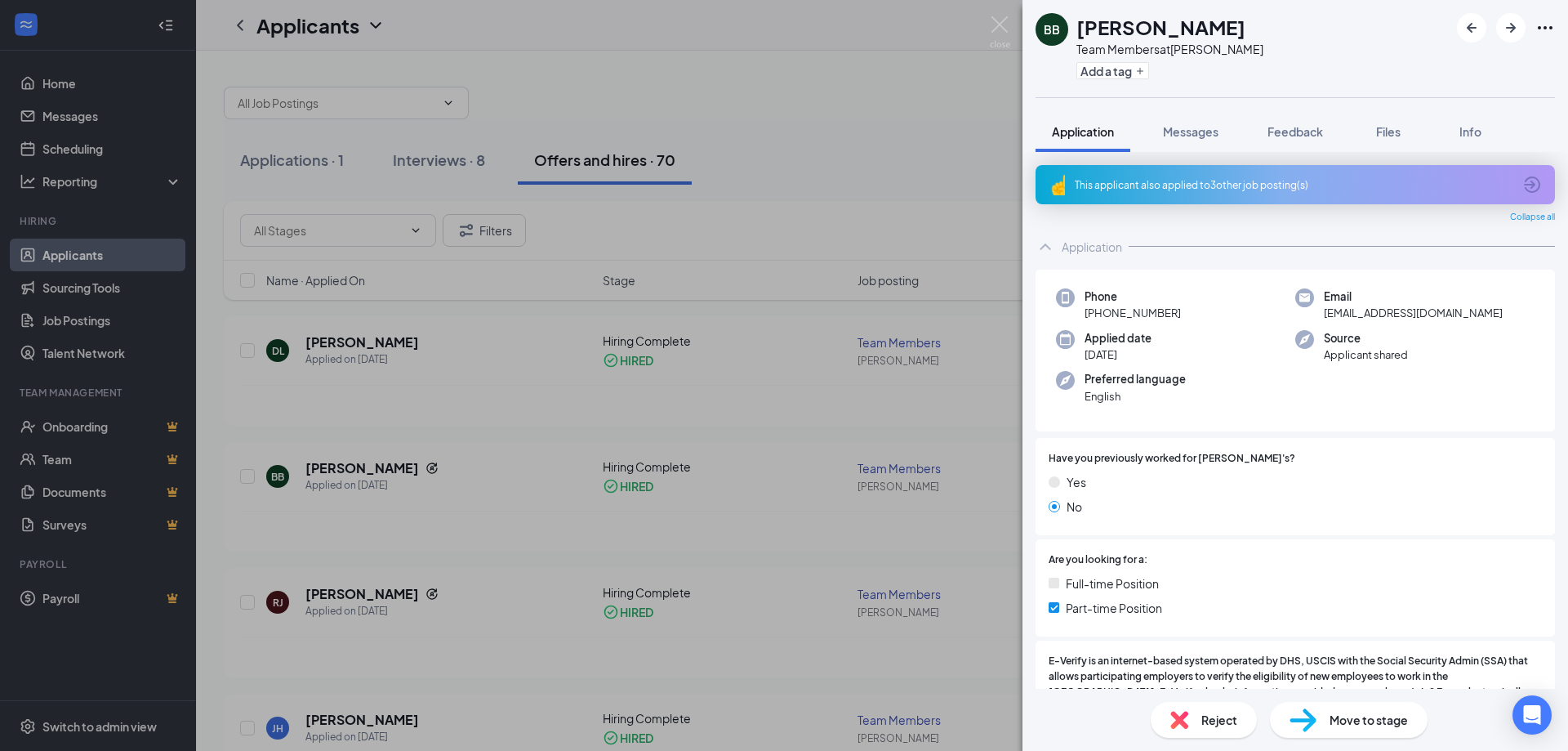
click at [656, 310] on div "BB Brooklyn [PERSON_NAME] Team Members at [PERSON_NAME] Add a tag Application M…" at bounding box center [784, 375] width 1568 height 751
